Goal: Transaction & Acquisition: Obtain resource

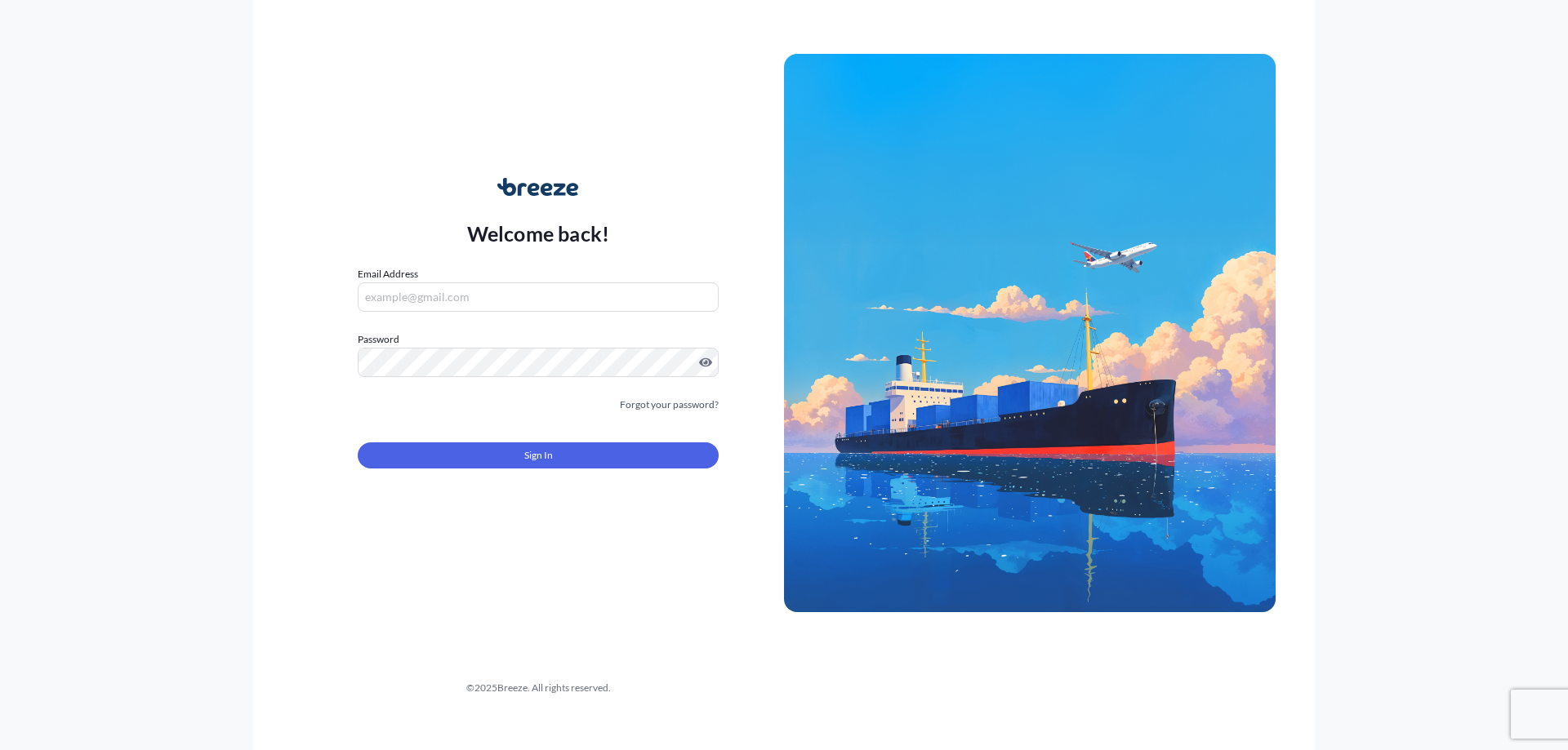
click at [0, 749] on nordpass-portal at bounding box center [0, 750] width 0 height 0
type input "[EMAIL_ADDRESS][DOMAIN_NAME]"
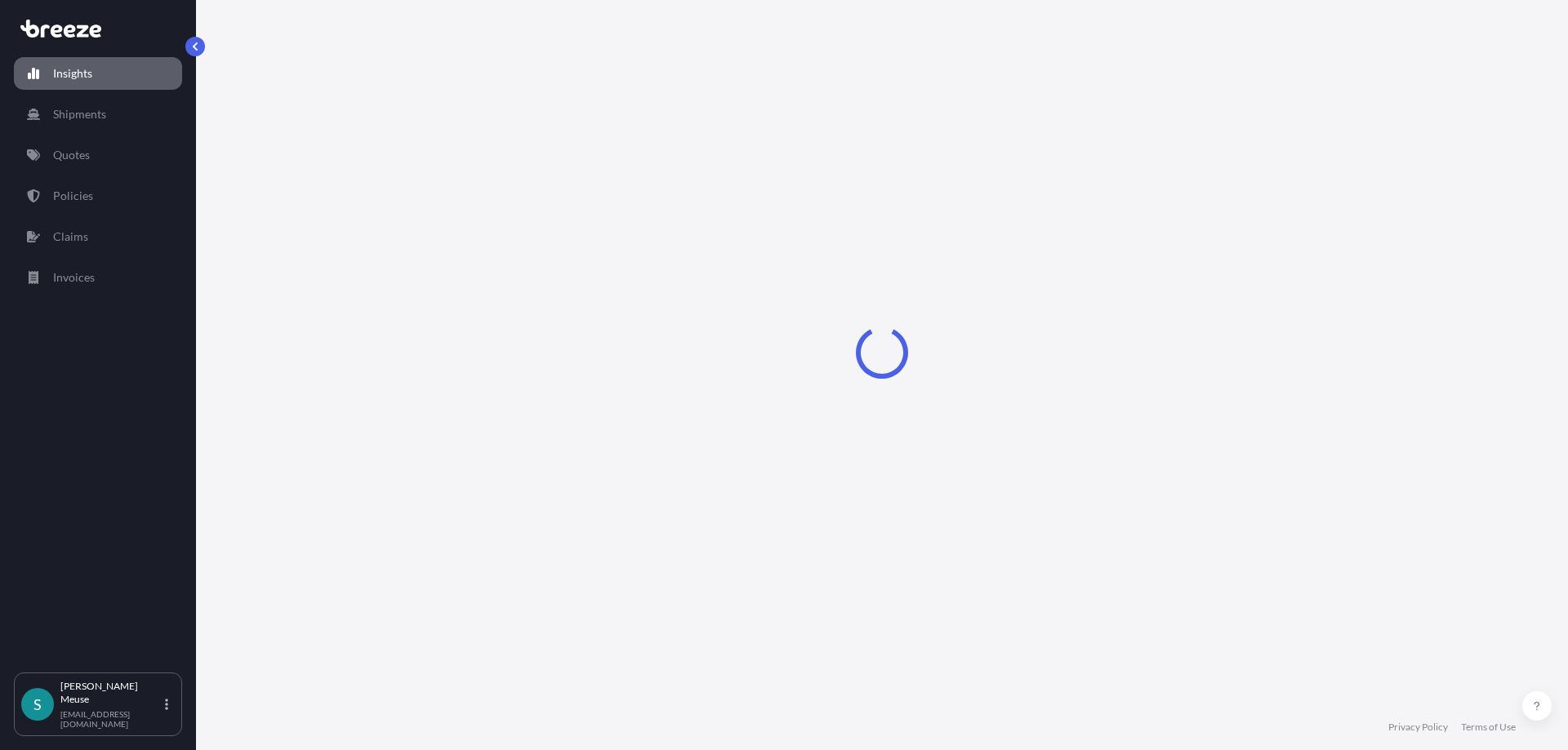
select select "2025"
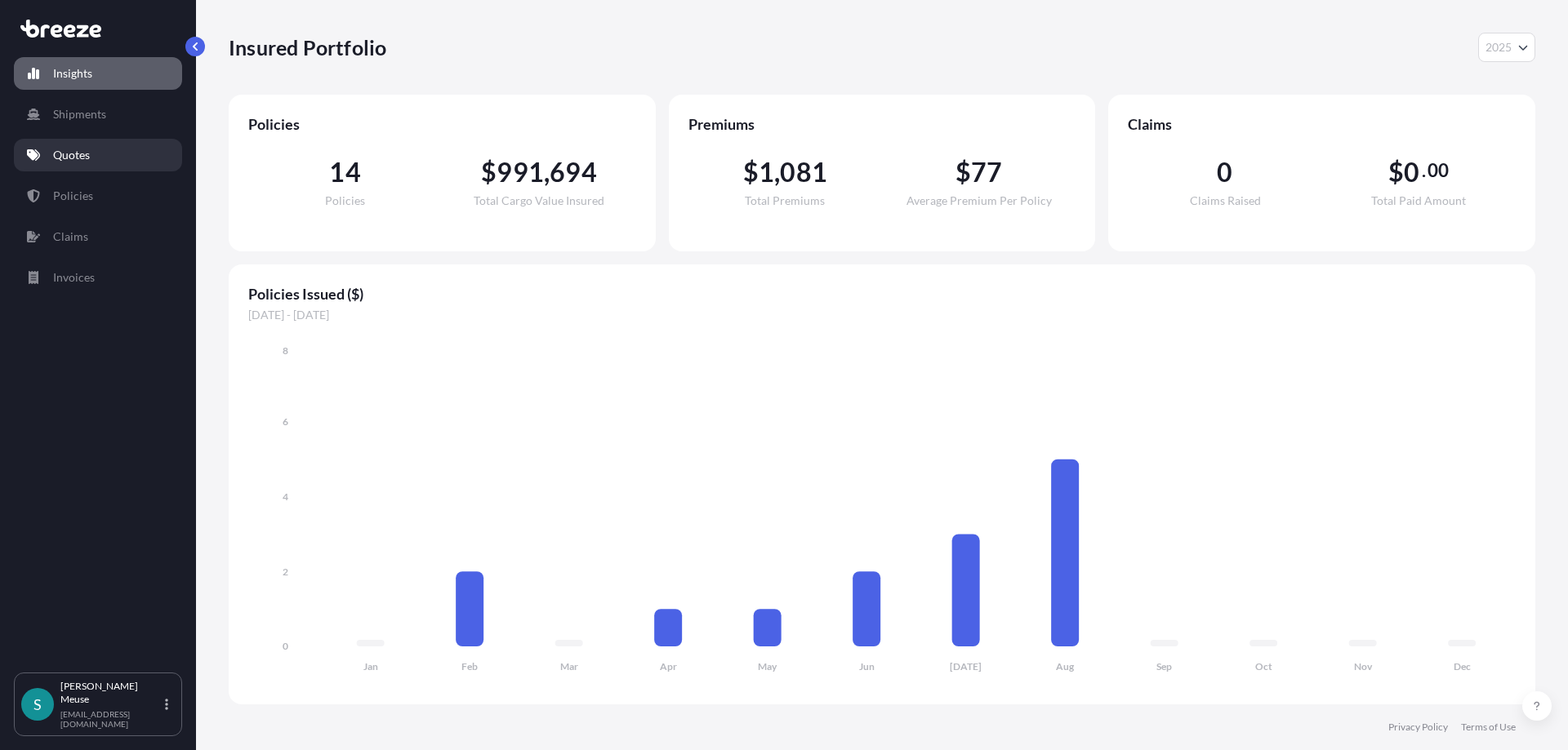
click at [110, 160] on link "Quotes" at bounding box center [98, 155] width 168 height 32
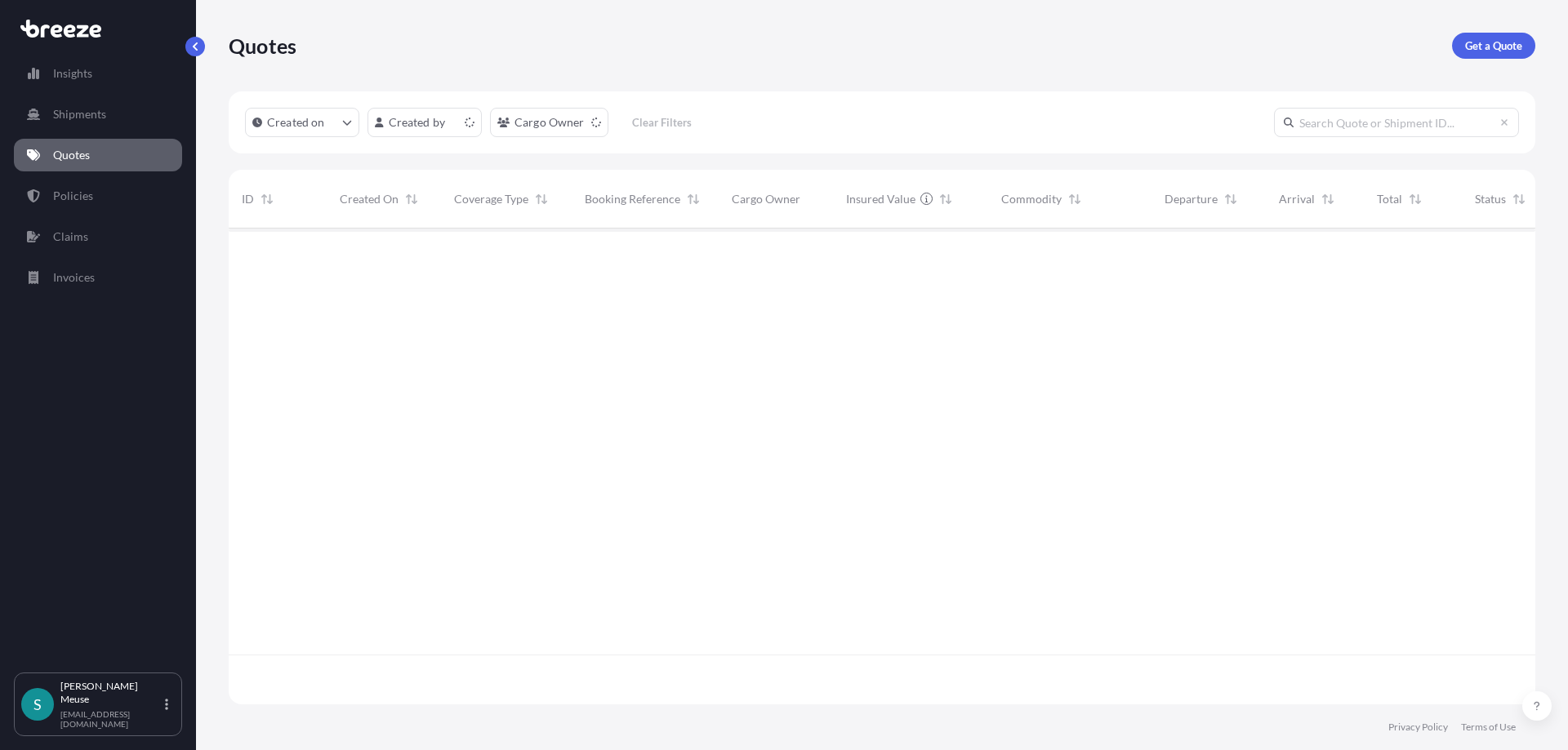
scroll to position [485, 1307]
click at [1496, 41] on p "Get a Quote" at bounding box center [1494, 45] width 57 height 17
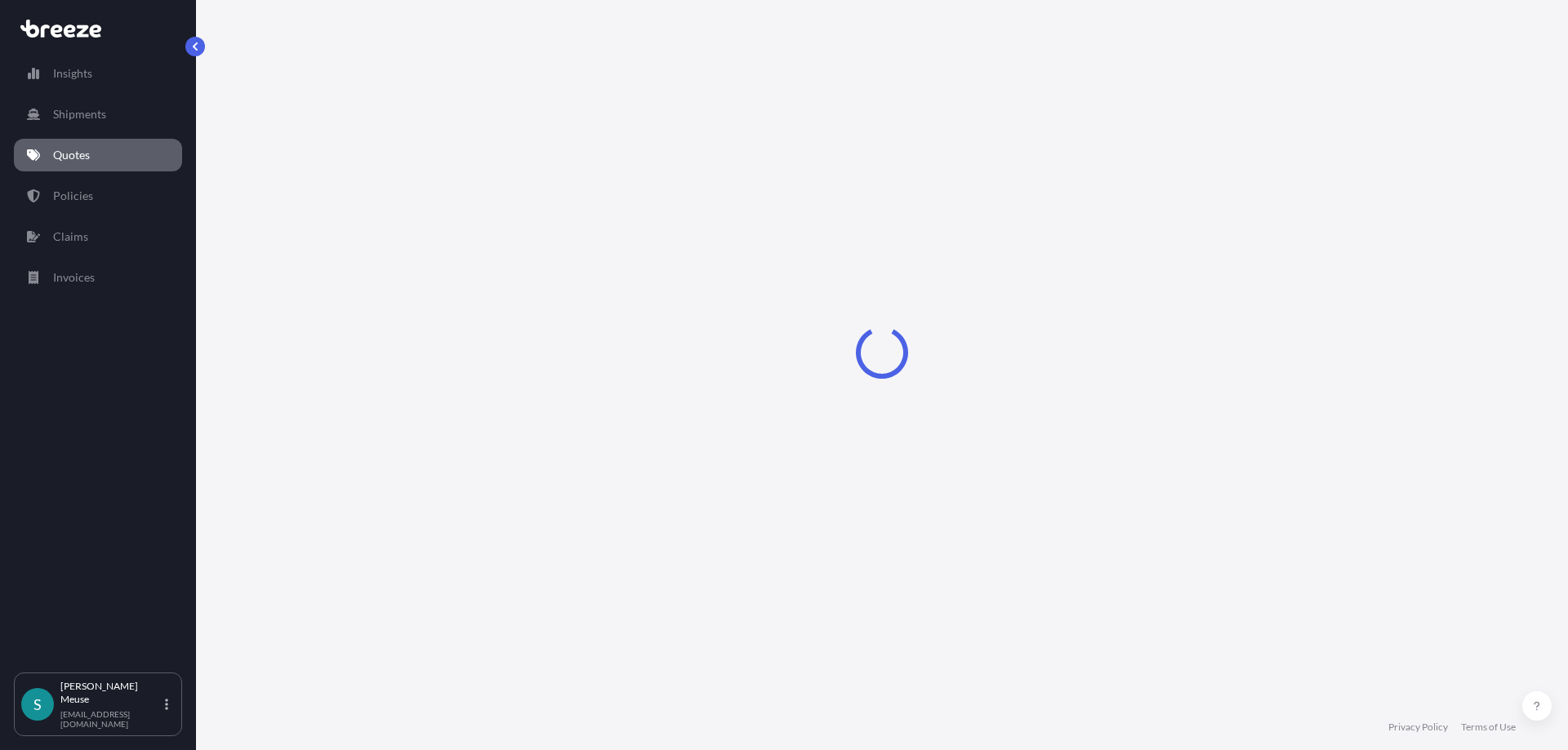
select select "Sea"
select select "1"
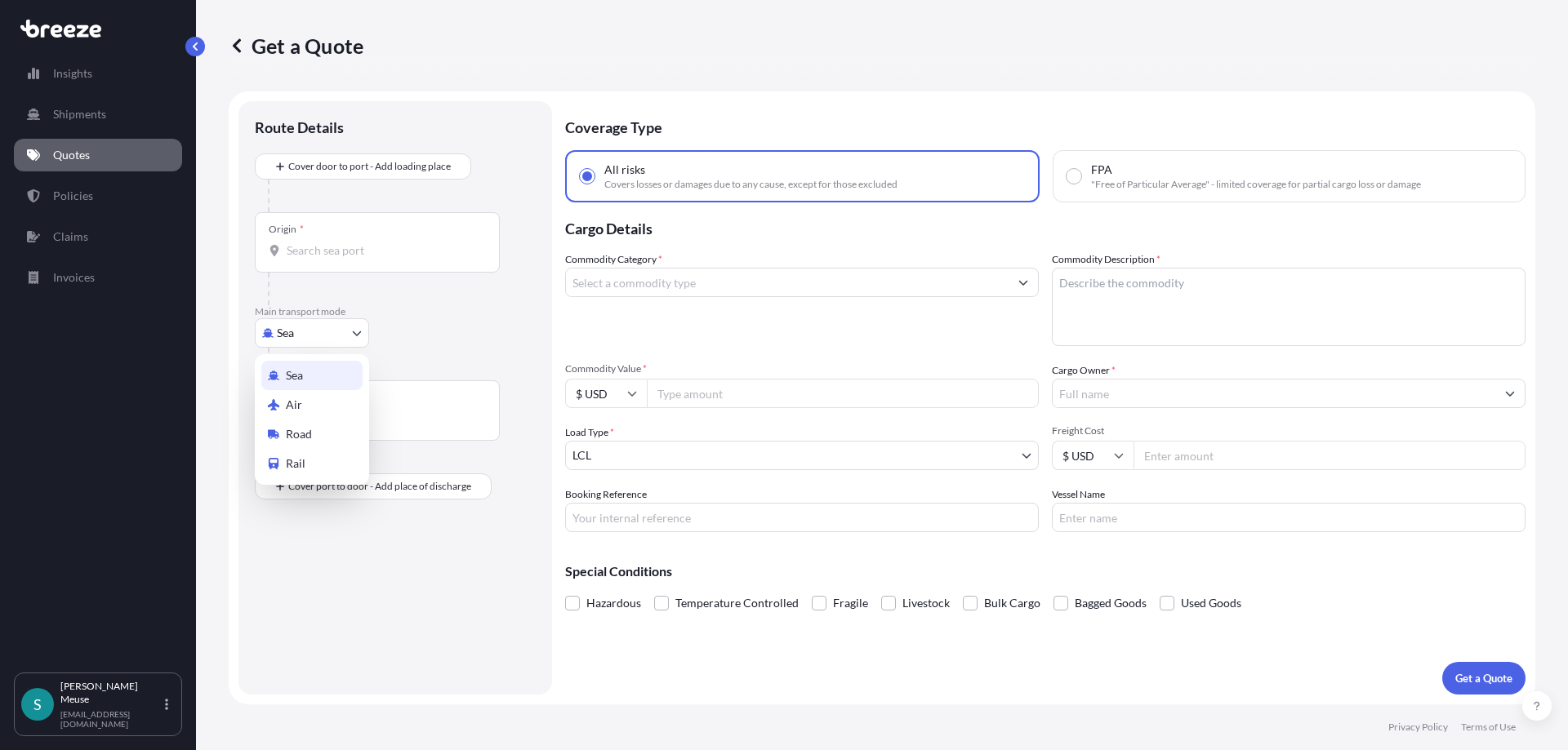
click at [317, 337] on body "Insights Shipments Quotes Policies Claims Invoices S [PERSON_NAME] [EMAIL_ADDRE…" at bounding box center [784, 375] width 1568 height 750
click at [306, 430] on span "Road" at bounding box center [299, 434] width 26 height 17
select select "Road"
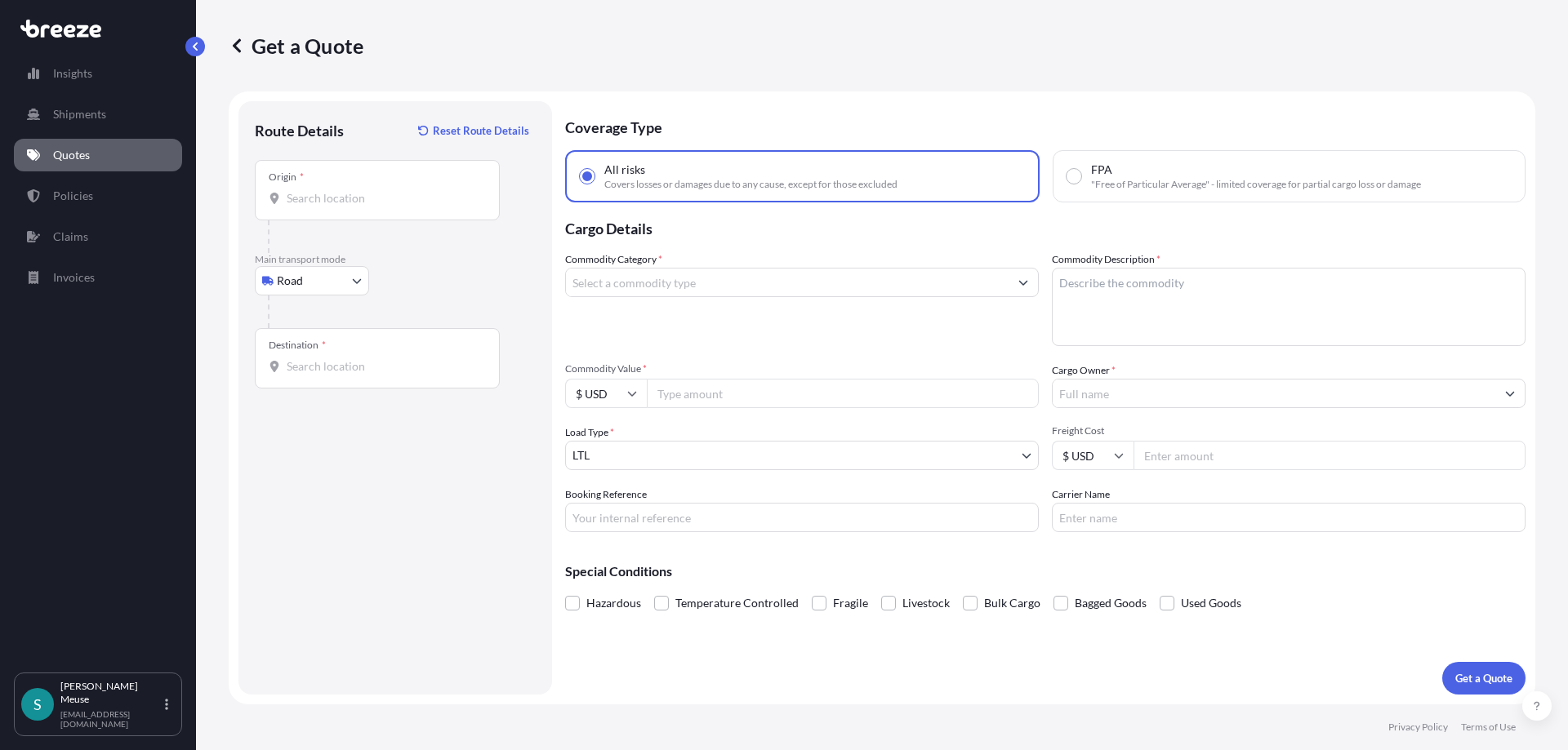
click at [303, 211] on div "Origin *" at bounding box center [377, 190] width 245 height 61
click at [303, 207] on input "Origin *" at bounding box center [383, 198] width 193 height 17
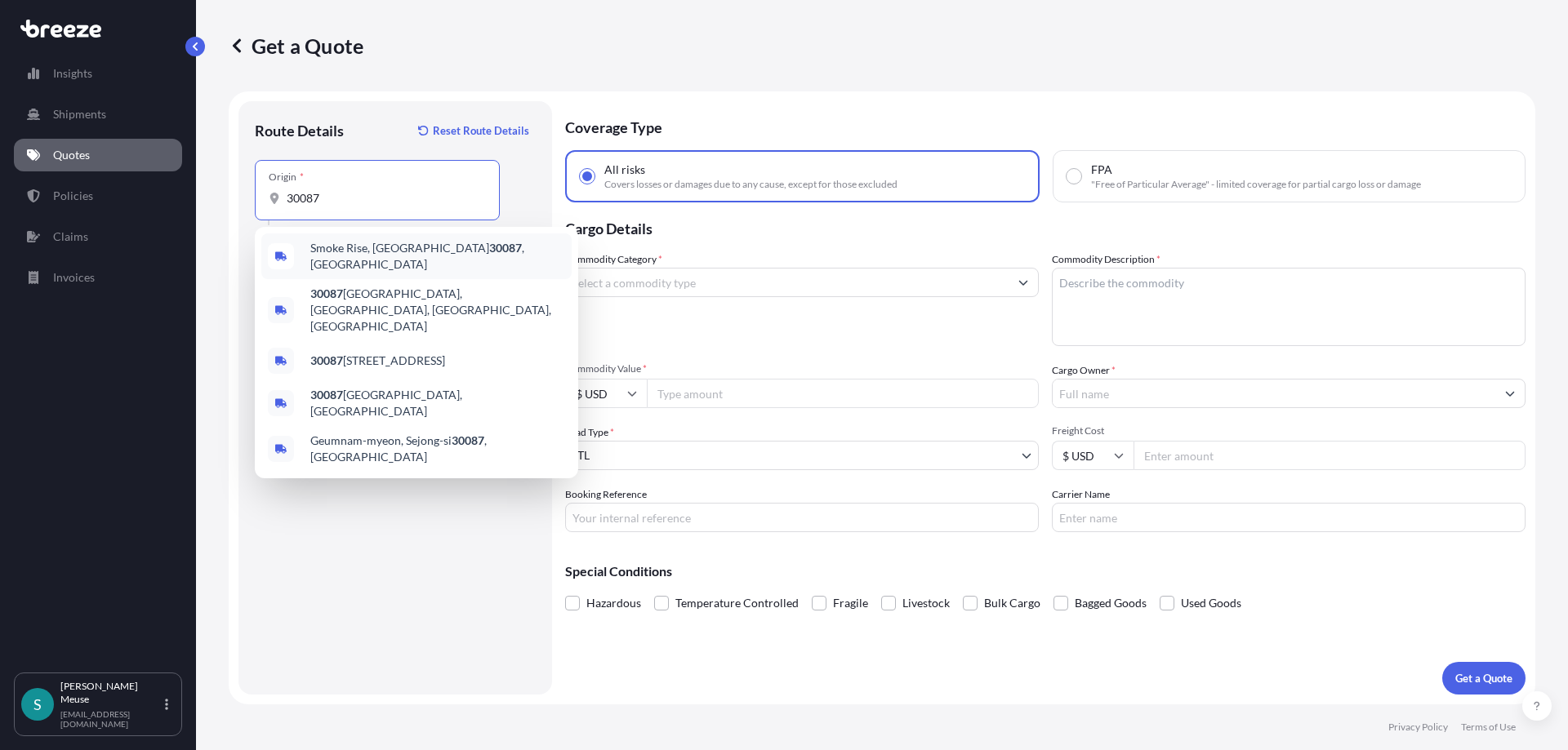
drag, startPoint x: 335, startPoint y: 203, endPoint x: 150, endPoint y: 204, distance: 185.0
click at [287, 204] on input "30087" at bounding box center [383, 198] width 193 height 17
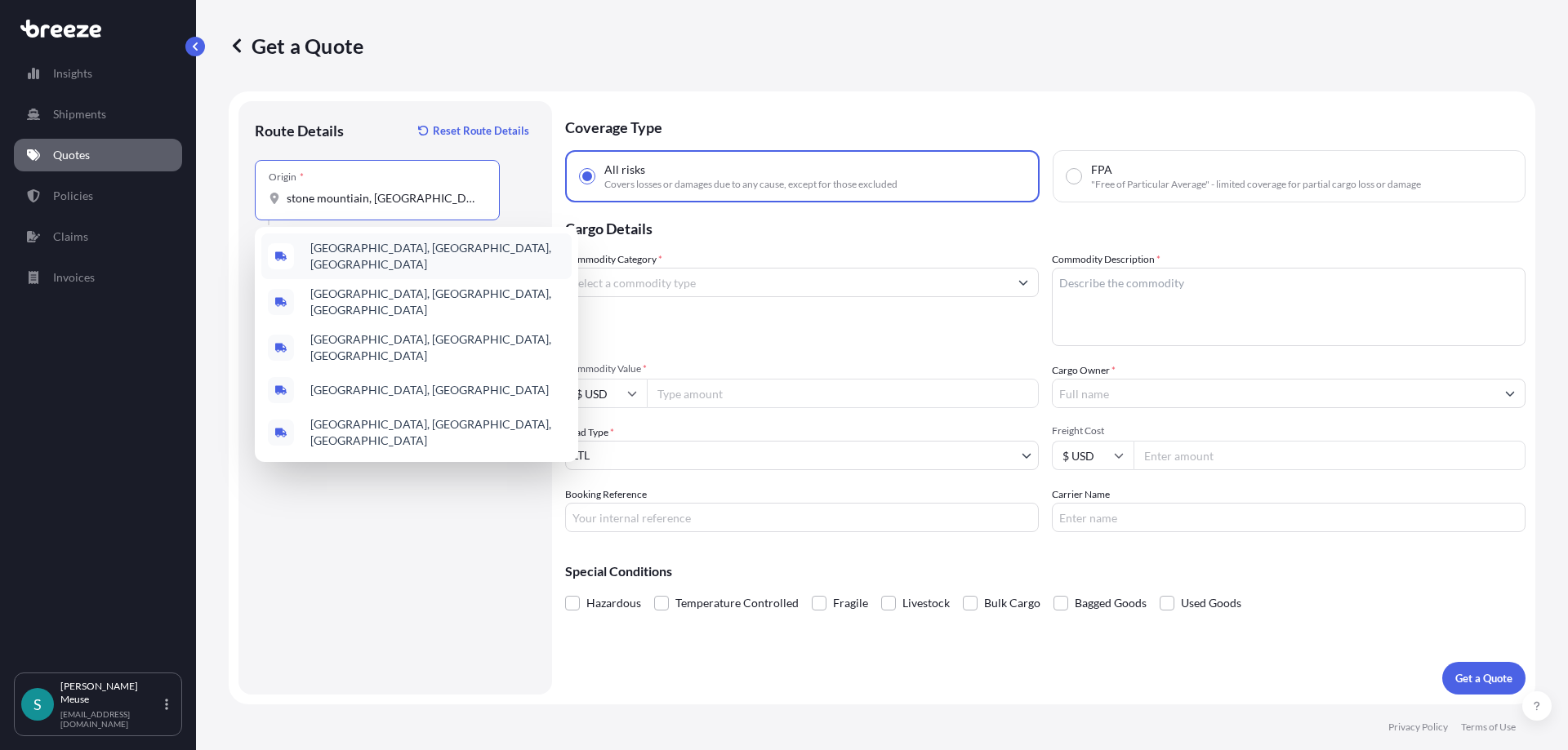
click at [366, 256] on span "[GEOGRAPHIC_DATA], [GEOGRAPHIC_DATA], [GEOGRAPHIC_DATA]" at bounding box center [438, 256] width 255 height 32
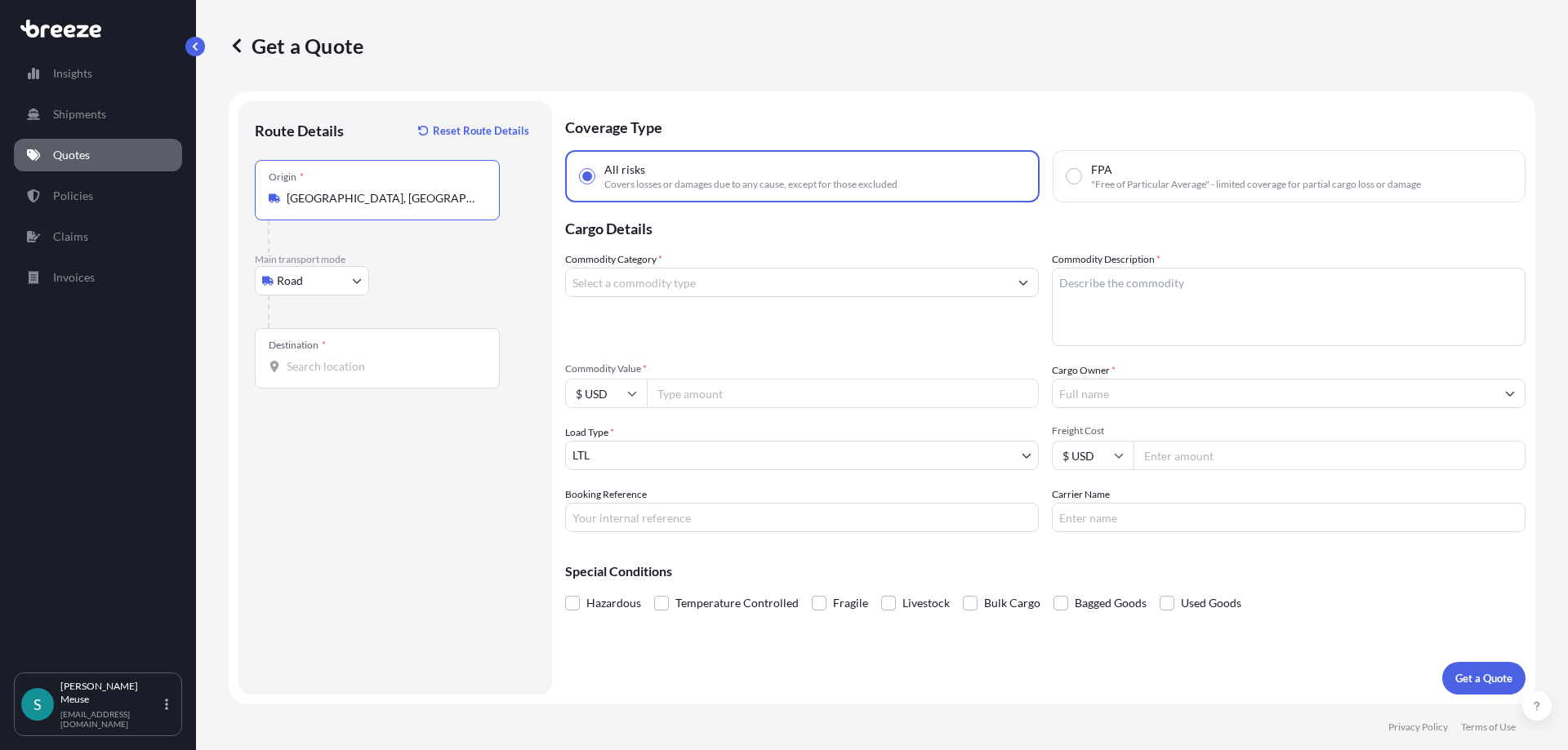
type input "[GEOGRAPHIC_DATA], [GEOGRAPHIC_DATA], [GEOGRAPHIC_DATA]"
click at [300, 377] on div "Destination *" at bounding box center [377, 358] width 245 height 61
click at [300, 375] on input "Destination *" at bounding box center [383, 366] width 193 height 17
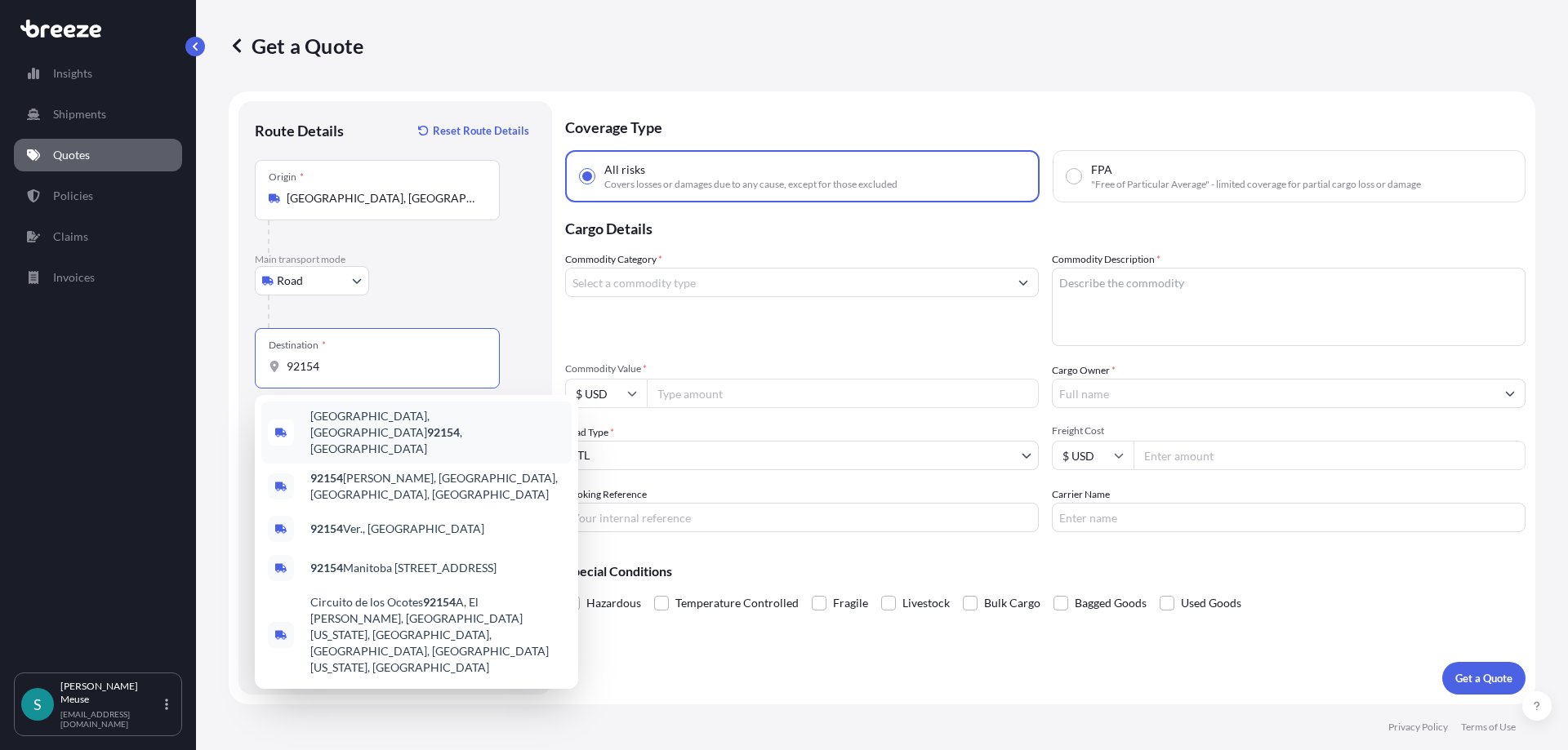
click at [331, 422] on span "[GEOGRAPHIC_DATA] , [GEOGRAPHIC_DATA]" at bounding box center [438, 433] width 255 height 49
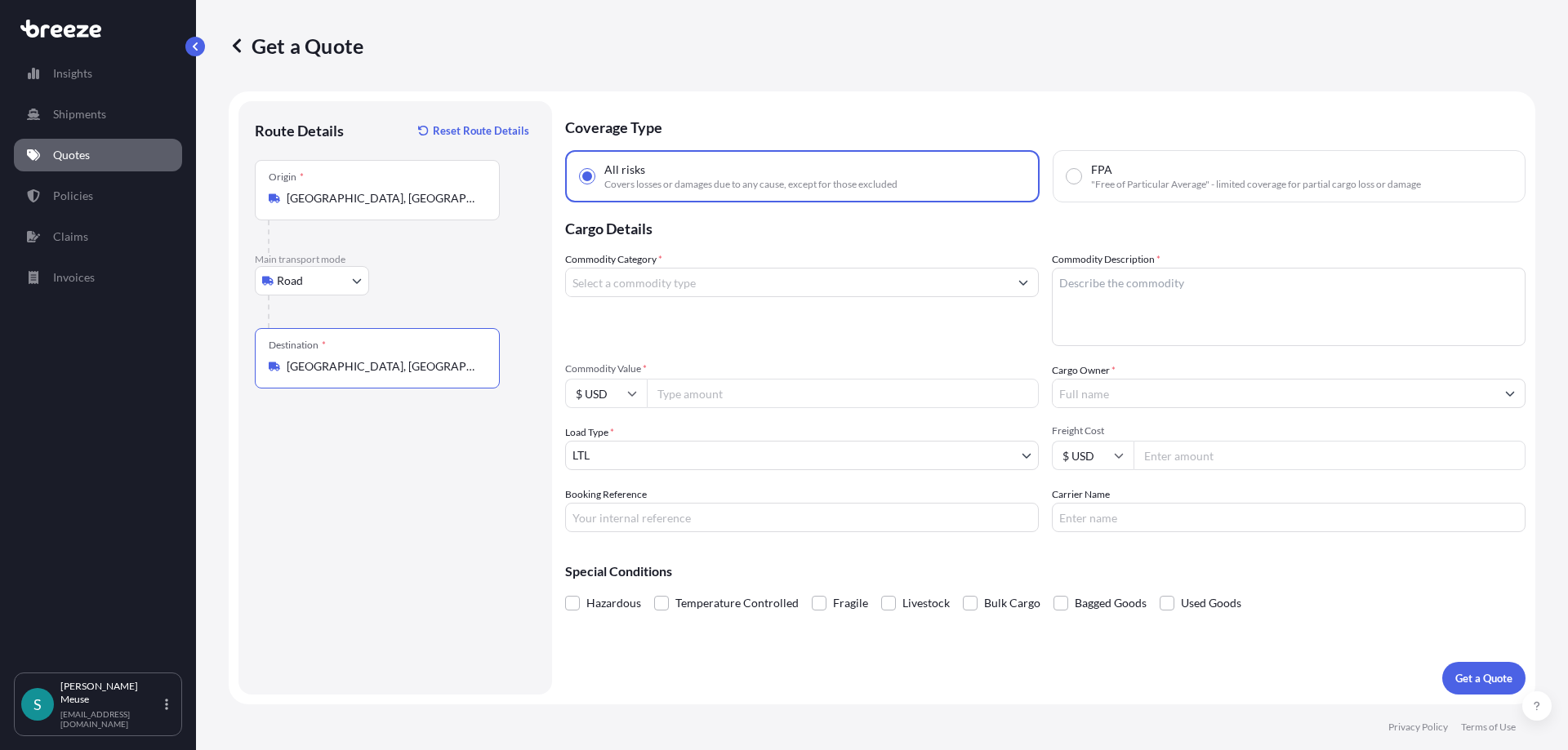
type input "[GEOGRAPHIC_DATA], [GEOGRAPHIC_DATA]"
click at [650, 286] on input "Commodity Category *" at bounding box center [787, 282] width 443 height 29
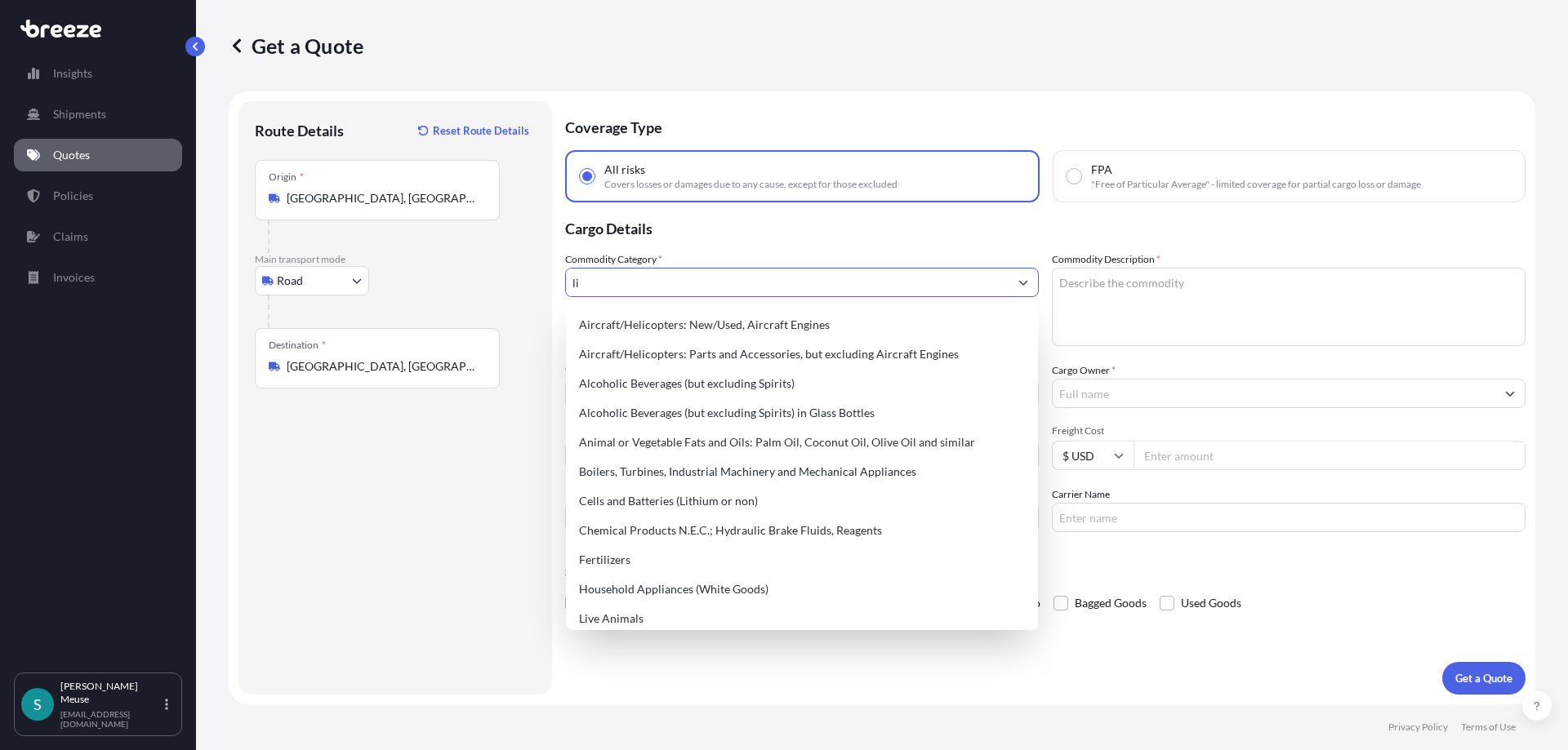
type input "l"
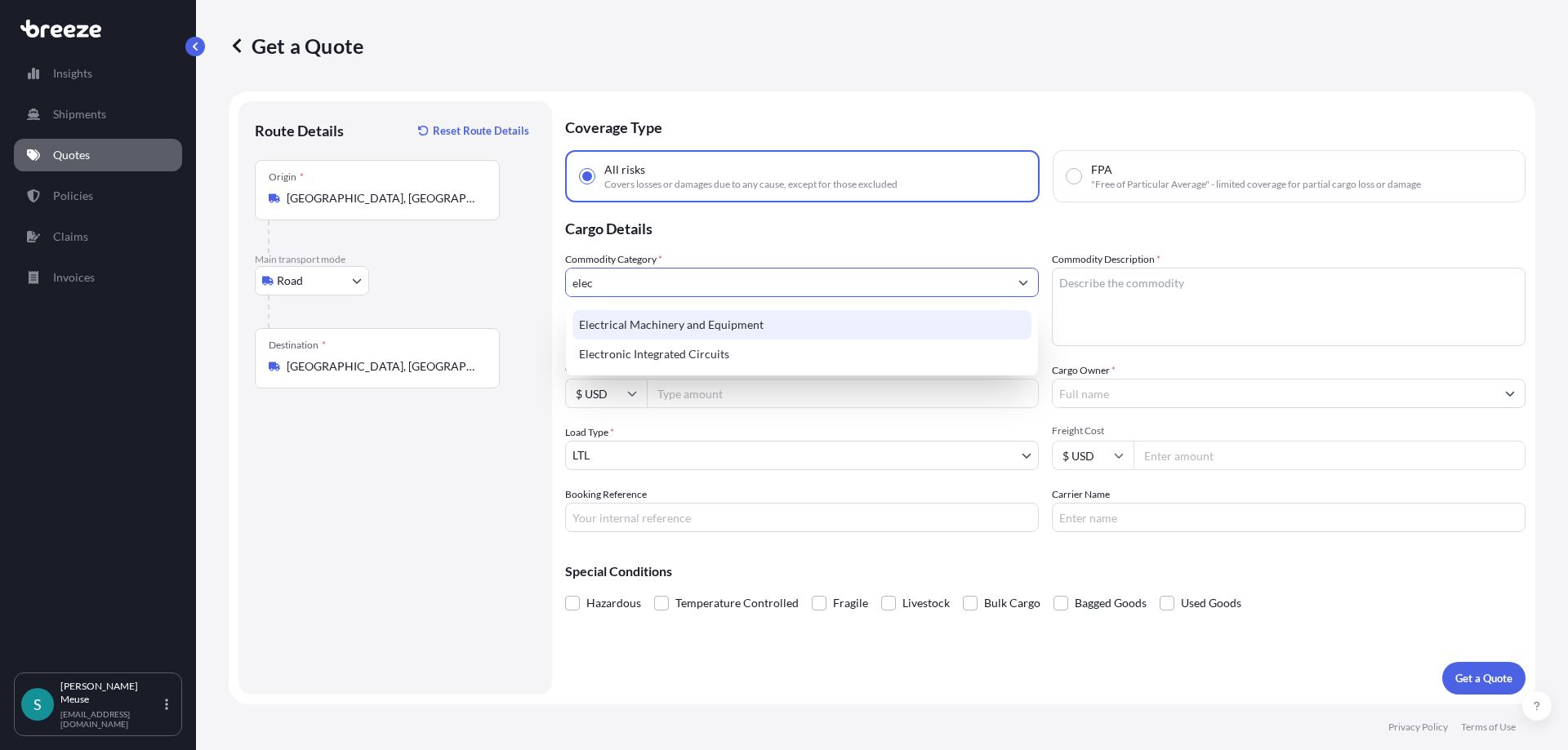
click at [616, 322] on div "Electrical Machinery and Equipment" at bounding box center [801, 325] width 459 height 29
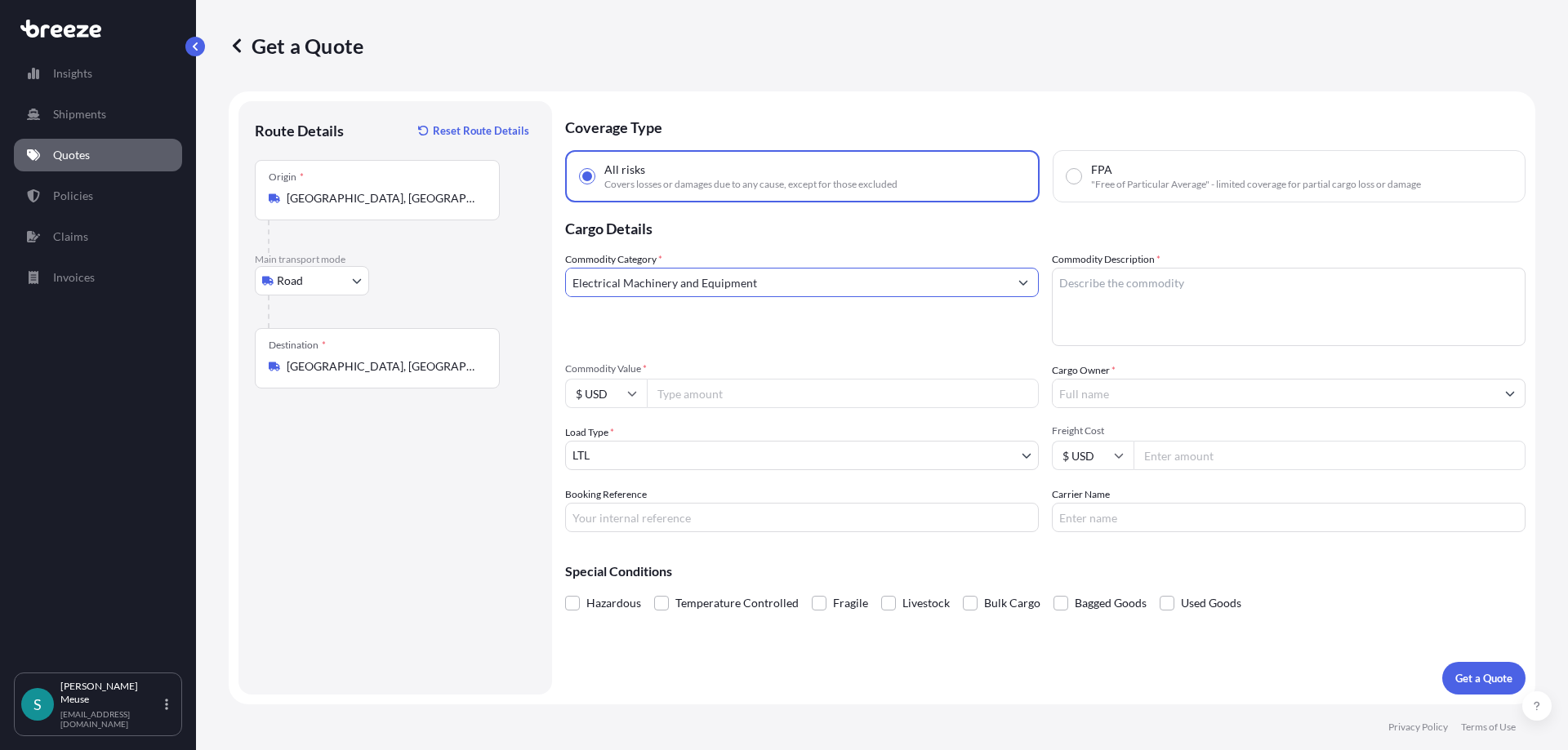
type input "Electrical Machinery and Equipment"
click at [1121, 298] on textarea "Commodity Description *" at bounding box center [1289, 306] width 474 height 78
type textarea "Lighting"
click at [725, 290] on input "Electrical Machinery and Equipment" at bounding box center [787, 282] width 443 height 29
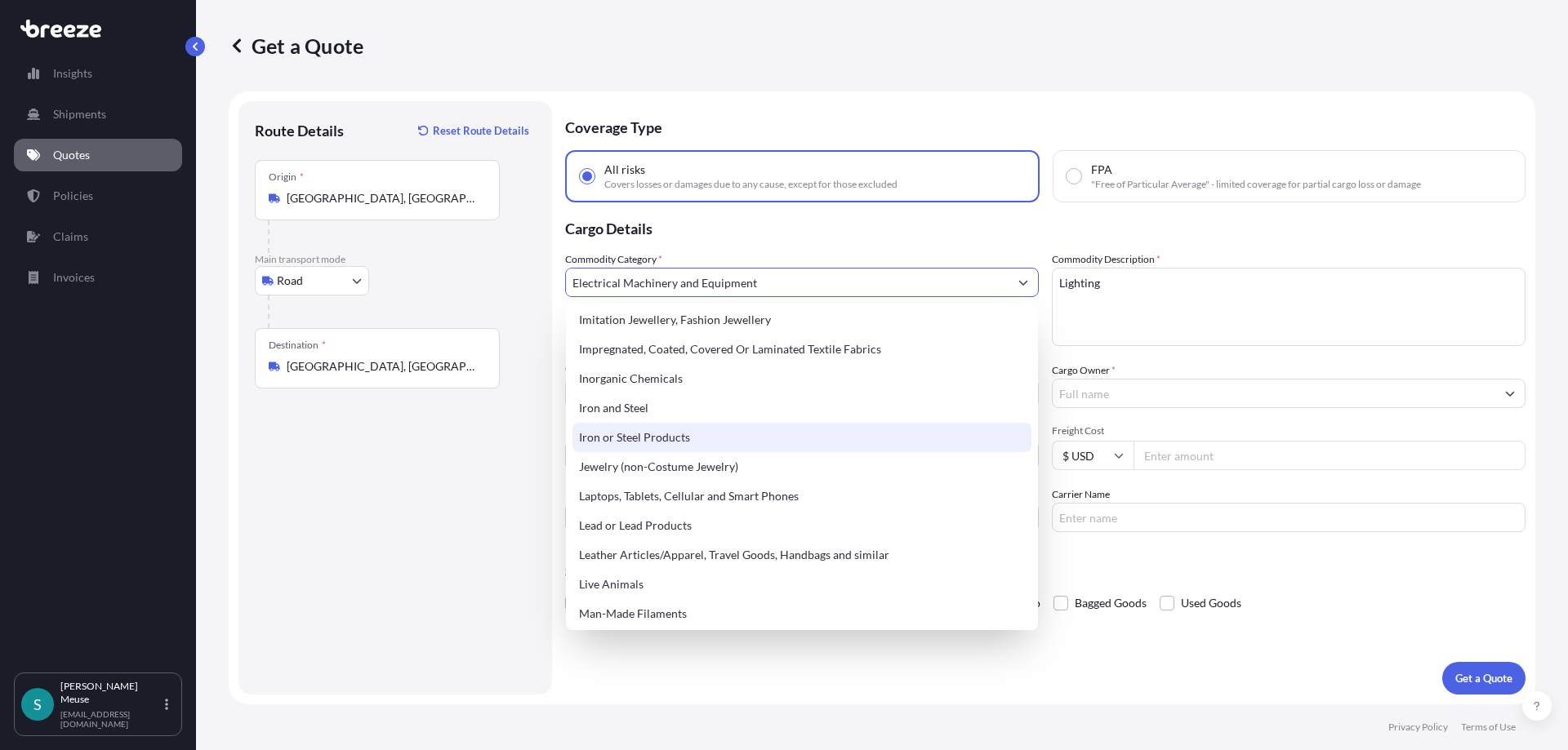
scroll to position [1861, 0]
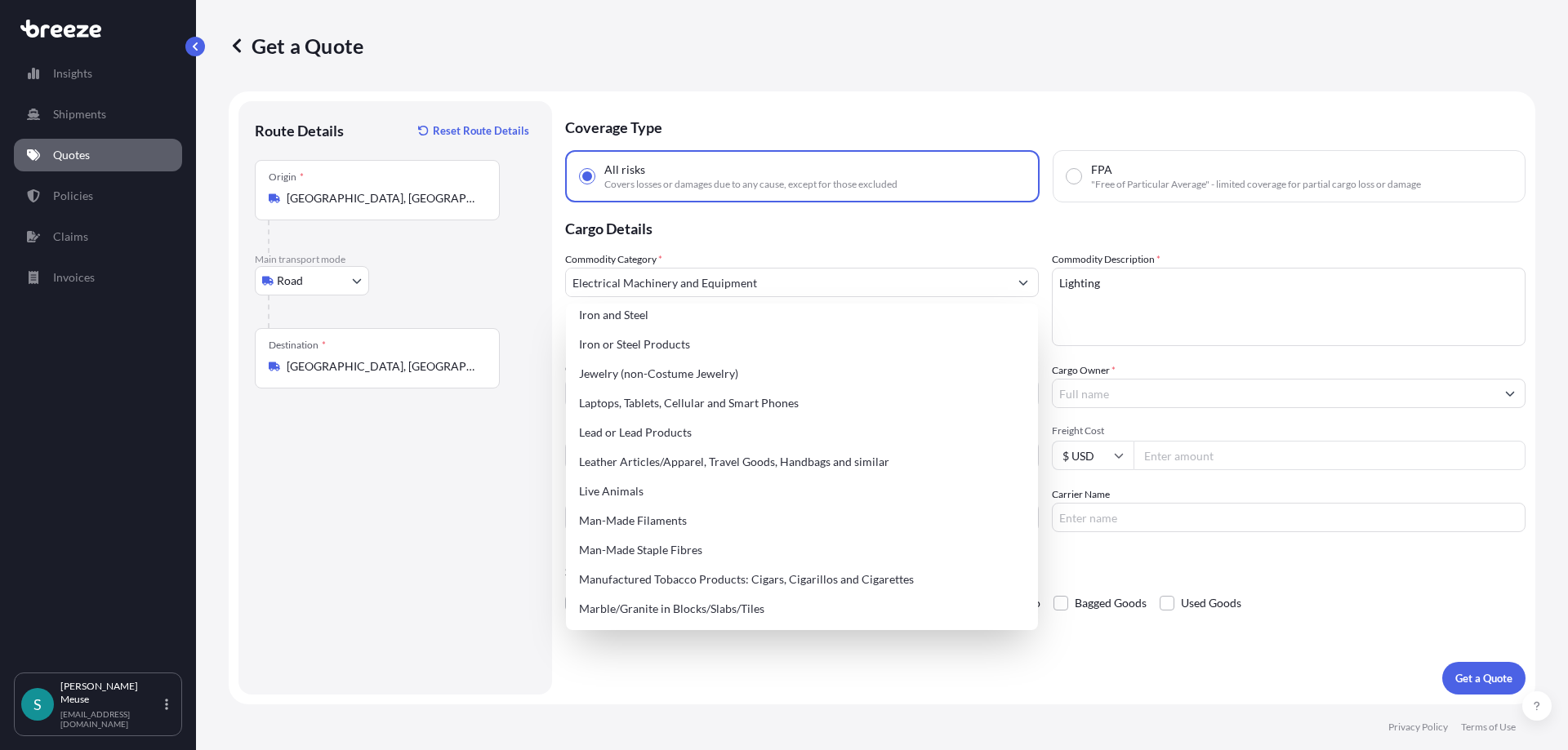
click at [438, 484] on div "Route Details Reset Route Details Place of loading Road Road Rail Origin * [GEO…" at bounding box center [395, 398] width 281 height 561
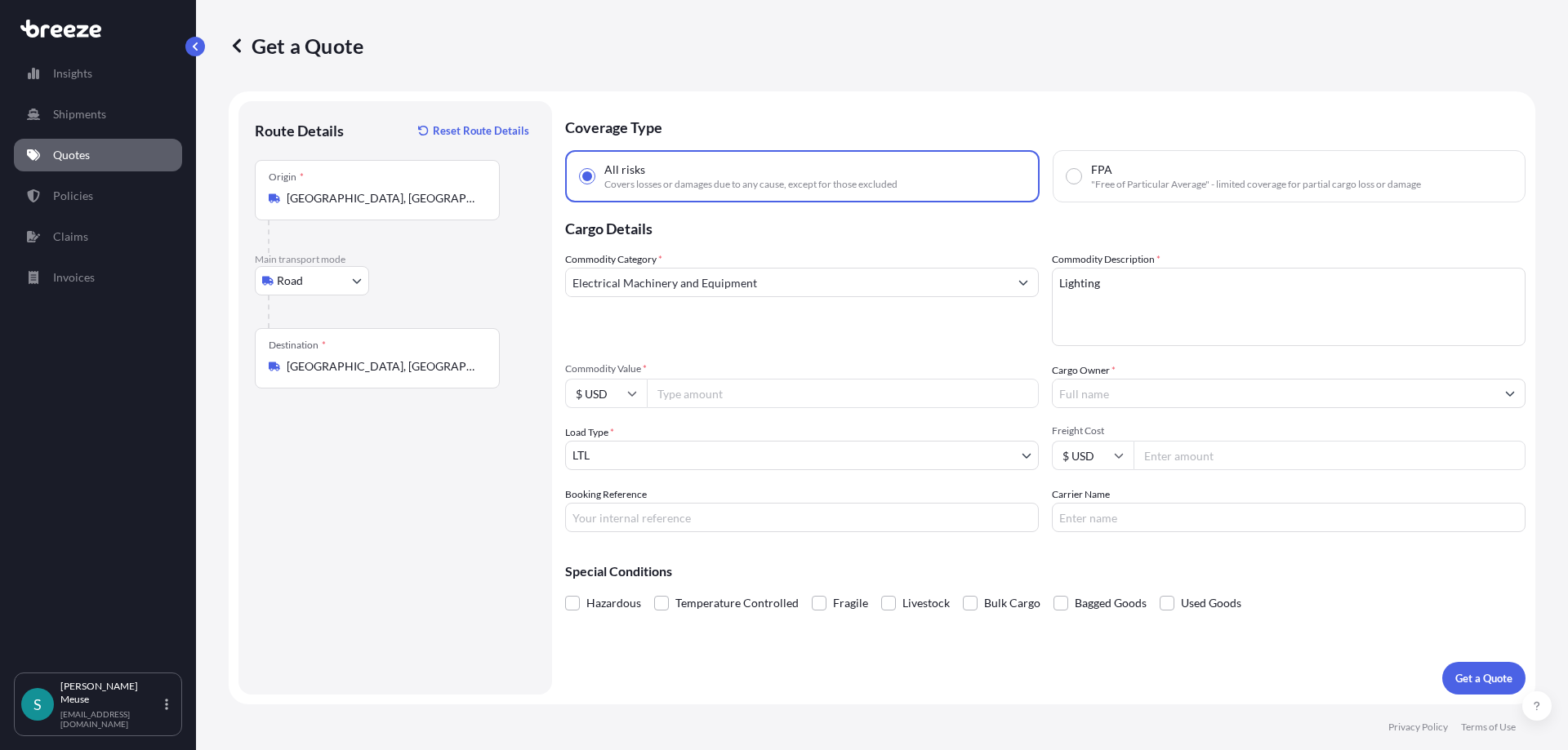
click at [681, 404] on input "Commodity Value *" at bounding box center [842, 394] width 392 height 29
type input "150000"
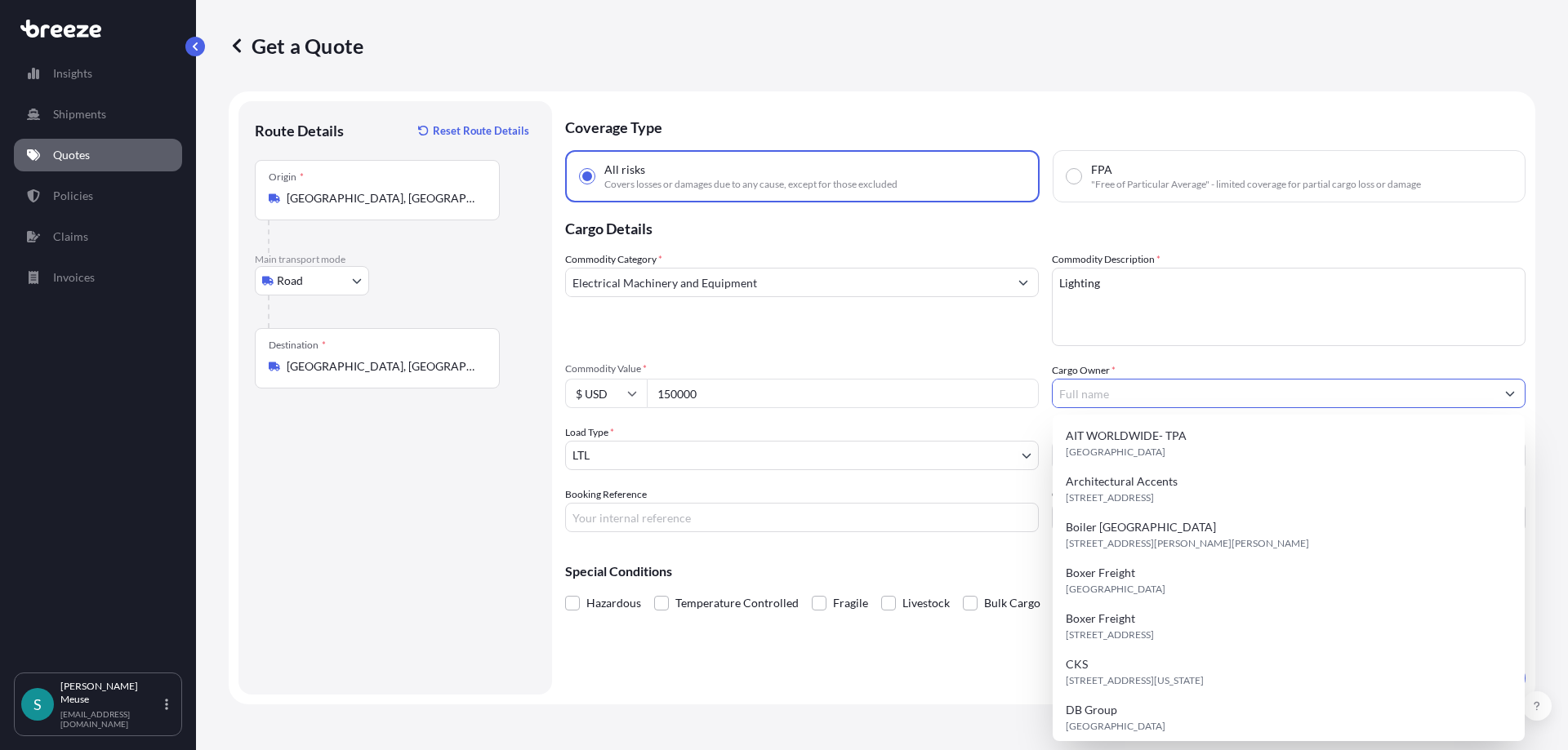
click at [611, 455] on body "15 options available. Insights Shipments Quotes Policies Claims Invoices S [PER…" at bounding box center [784, 375] width 1568 height 750
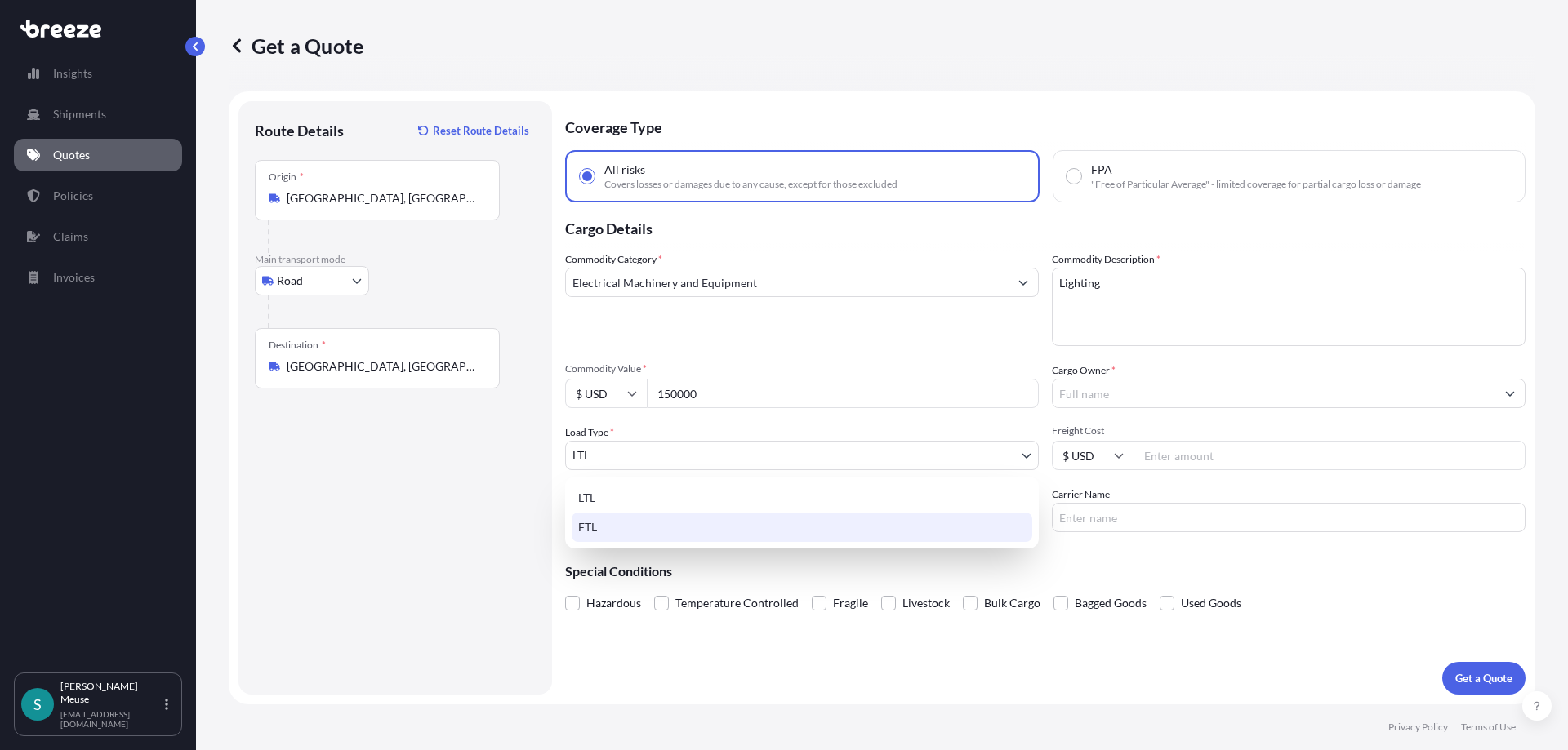
click at [621, 522] on div "FTL" at bounding box center [802, 528] width 460 height 29
select select "2"
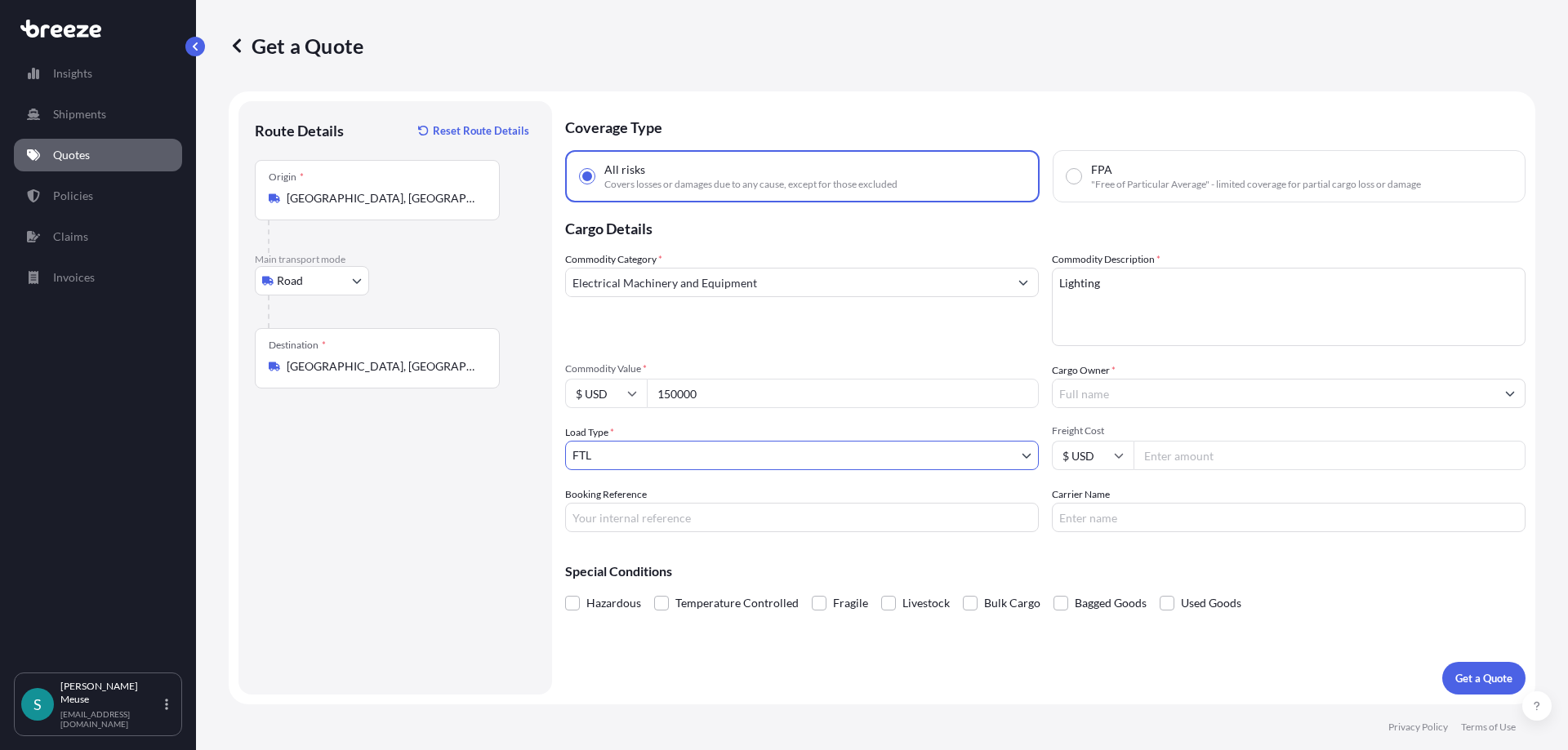
click at [1111, 394] on input "Cargo Owner *" at bounding box center [1274, 394] width 443 height 29
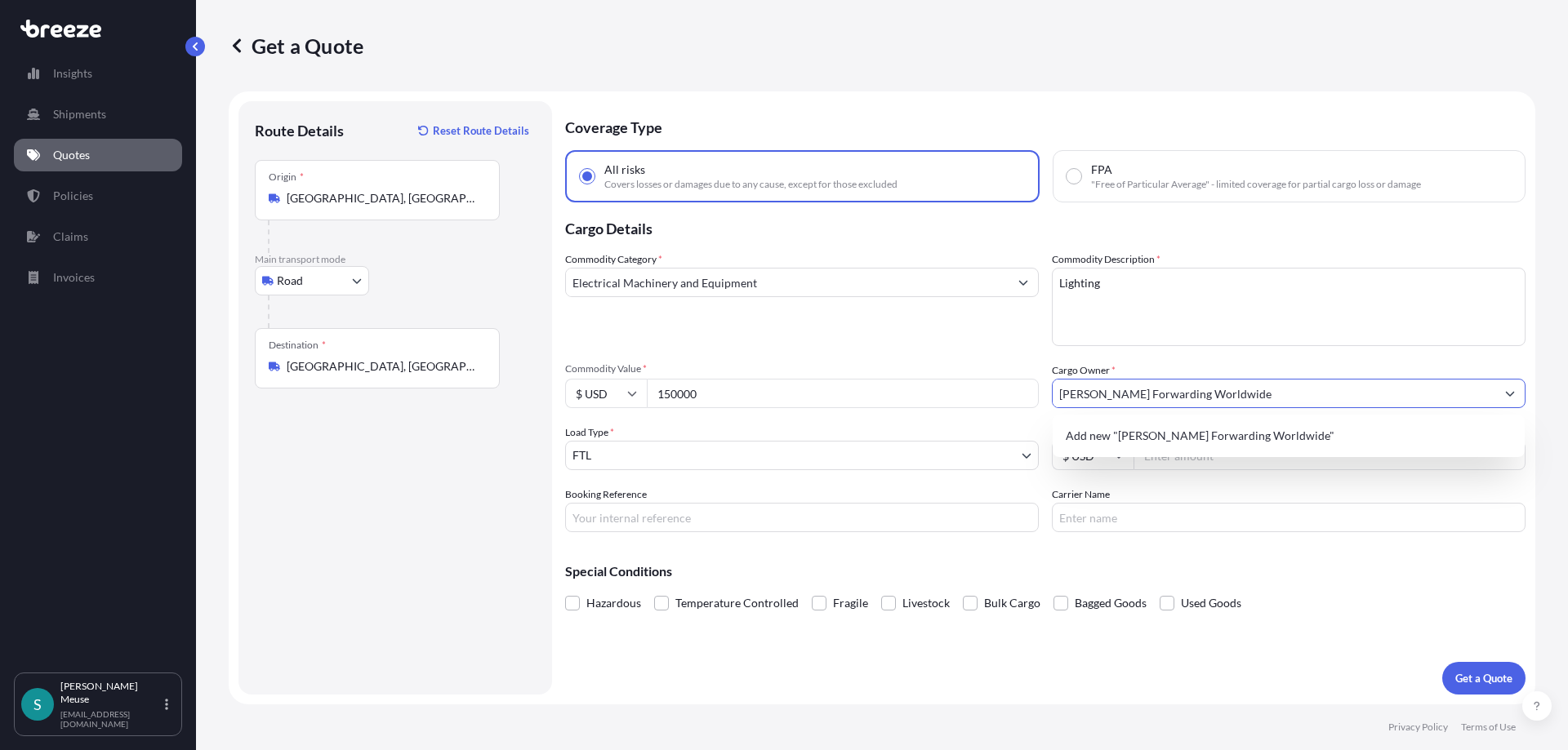
type input "[PERSON_NAME] Forwarding Worldwide"
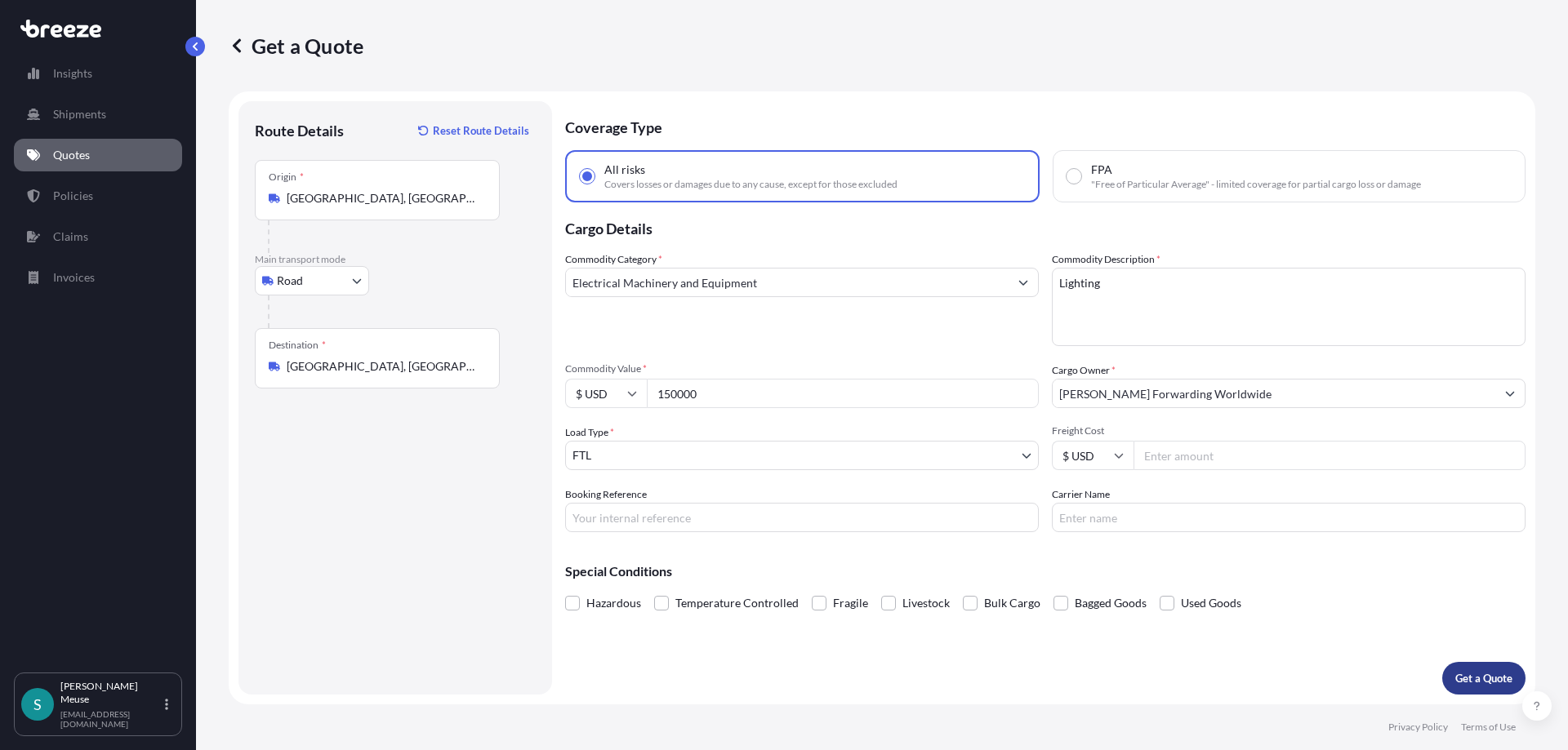
click at [1480, 677] on p "Get a Quote" at bounding box center [1484, 678] width 57 height 17
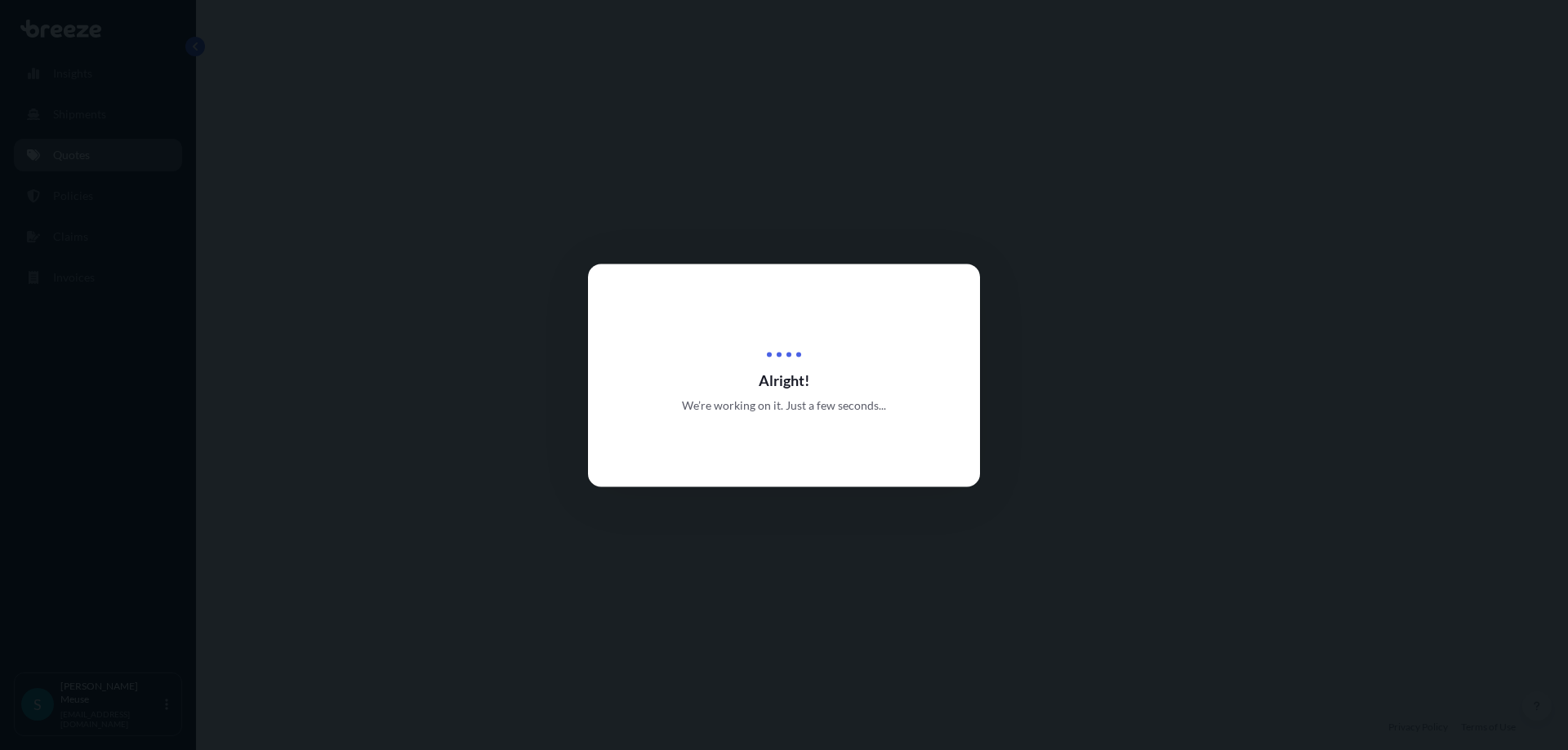
select select "Road"
select select "2"
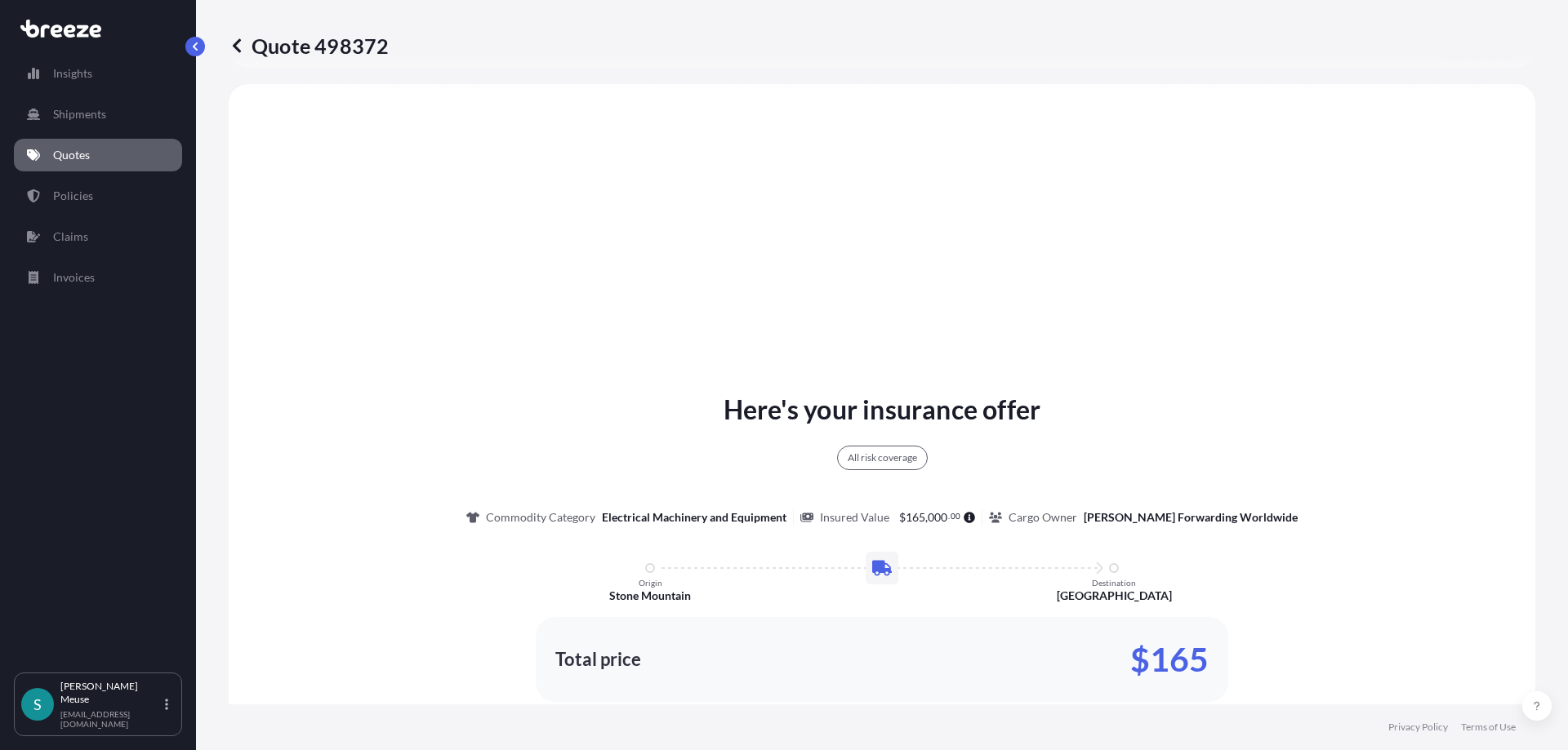
scroll to position [592, 0]
